Goal: Find specific page/section: Find specific page/section

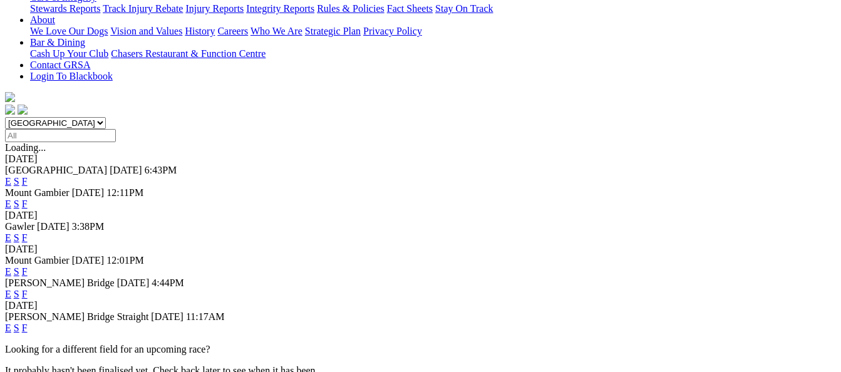
scroll to position [313, 0]
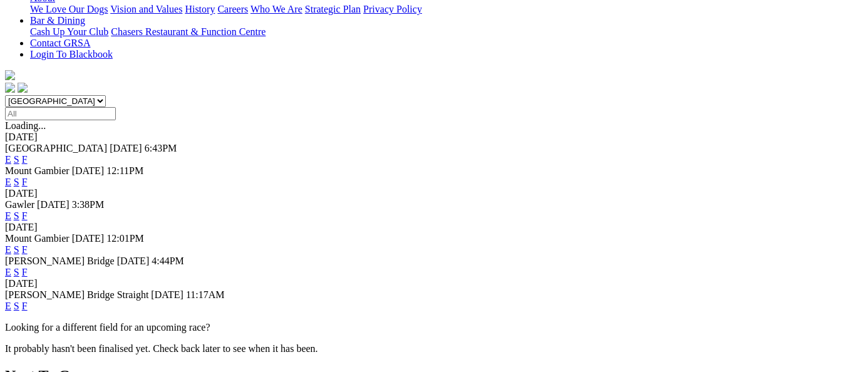
click at [28, 300] on link "F" at bounding box center [25, 305] width 6 height 11
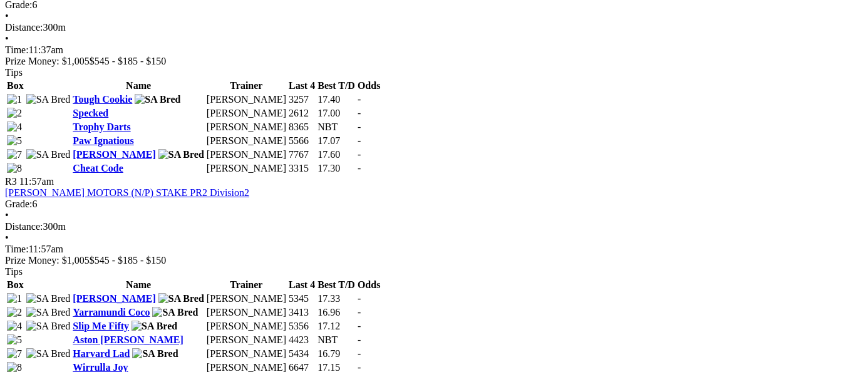
scroll to position [814, 0]
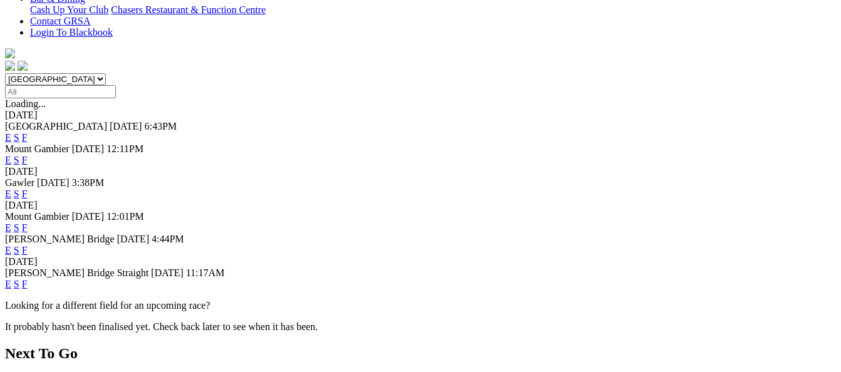
scroll to position [313, 0]
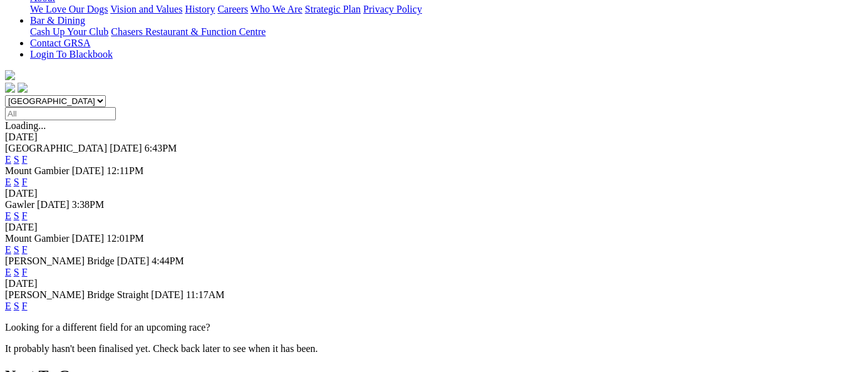
click at [28, 267] on link "F" at bounding box center [25, 272] width 6 height 11
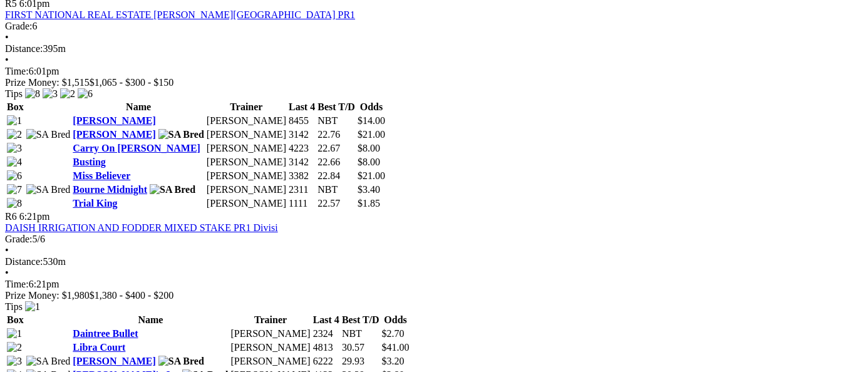
scroll to position [1502, 0]
